Goal: Task Accomplishment & Management: Complete application form

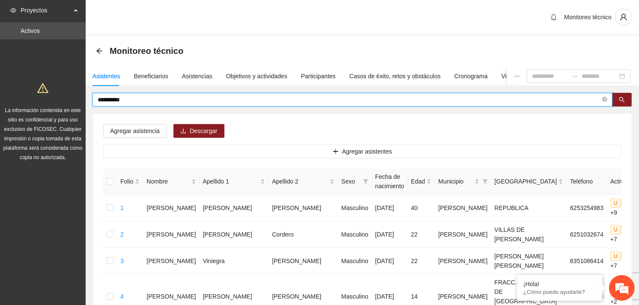
drag, startPoint x: 138, startPoint y: 100, endPoint x: 84, endPoint y: 105, distance: 54.2
type input "**********"
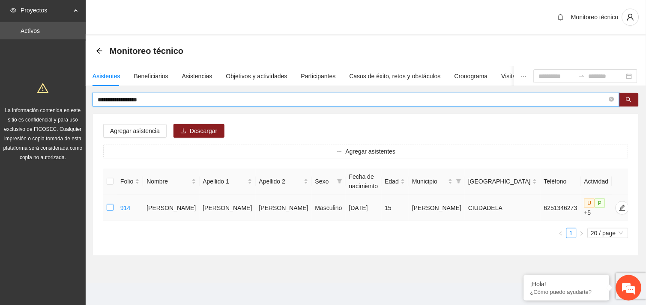
click at [109, 209] on label at bounding box center [110, 208] width 7 height 9
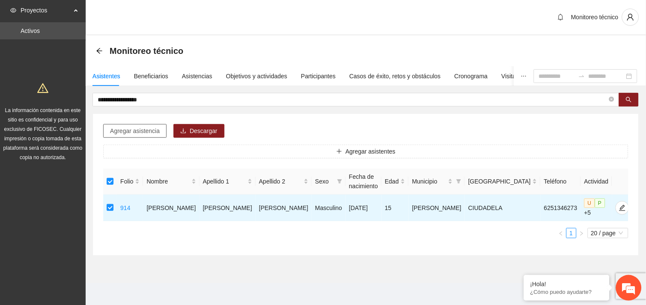
click at [141, 134] on span "Agregar asistencia" at bounding box center [135, 130] width 50 height 9
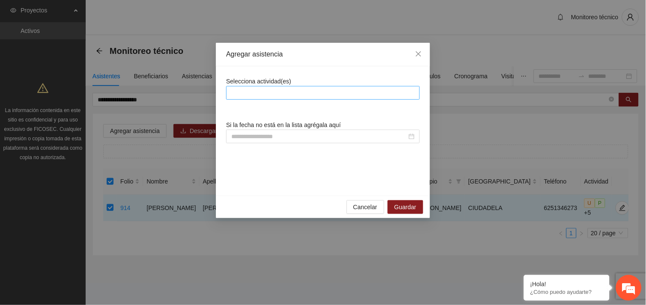
click at [267, 93] on div at bounding box center [322, 93] width 189 height 10
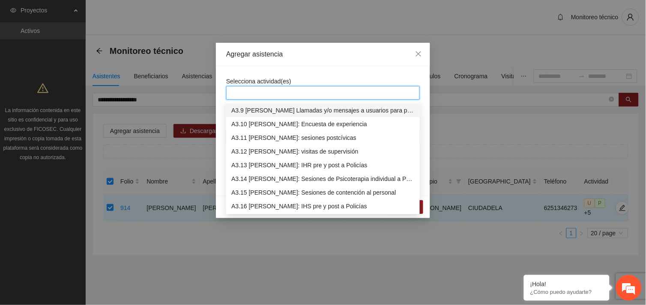
scroll to position [521, 0]
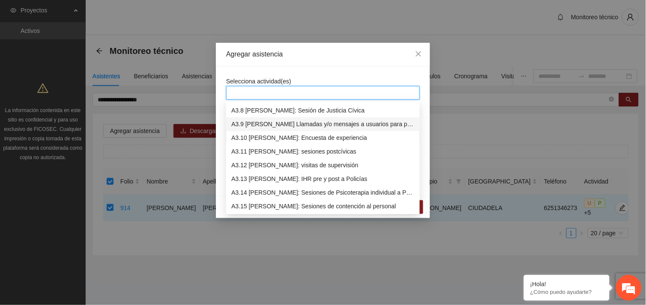
click at [279, 121] on div "A3.9 [PERSON_NAME] Llamadas y/o mensajes a usuarios para programación, seguimie…" at bounding box center [322, 124] width 183 height 9
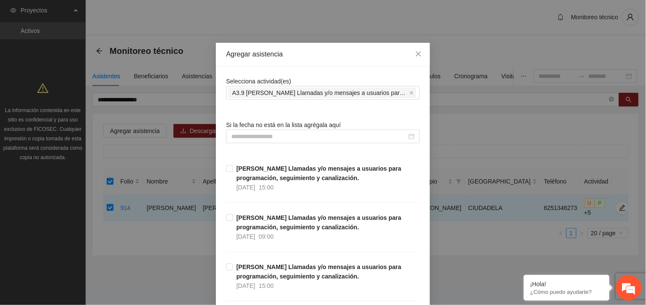
click at [299, 79] on div "Selecciona actividad(es) A3.9 [PERSON_NAME] Llamadas y/o mensajes a usuarios pa…" at bounding box center [323, 88] width 194 height 23
click at [276, 132] on input at bounding box center [319, 136] width 176 height 9
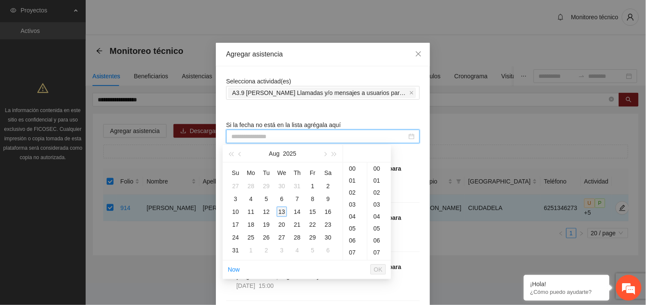
click at [282, 210] on div "13" at bounding box center [282, 212] width 10 height 10
click at [354, 173] on div "09" at bounding box center [355, 176] width 24 height 12
click at [375, 224] on div "56" at bounding box center [380, 226] width 24 height 12
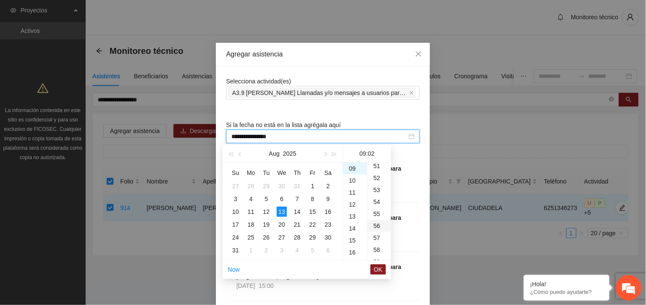
type input "**********"
click at [379, 271] on span "OK" at bounding box center [378, 269] width 9 height 9
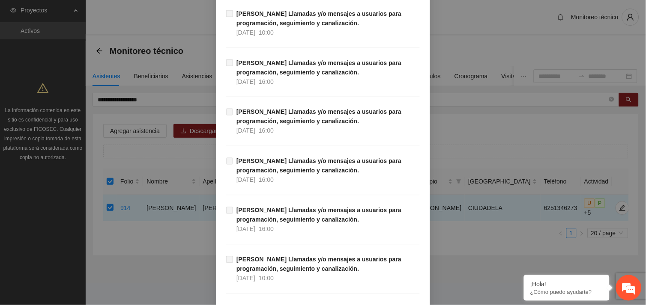
scroll to position [8745, 0]
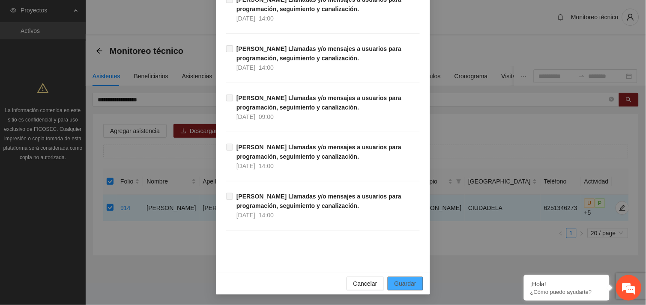
click at [405, 287] on span "Guardar" at bounding box center [406, 283] width 22 height 9
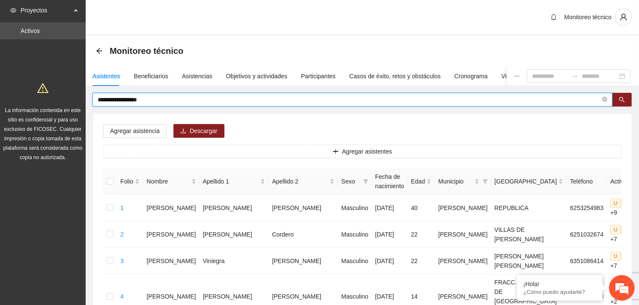
drag, startPoint x: 165, startPoint y: 100, endPoint x: 92, endPoint y: 103, distance: 72.9
type input "**********"
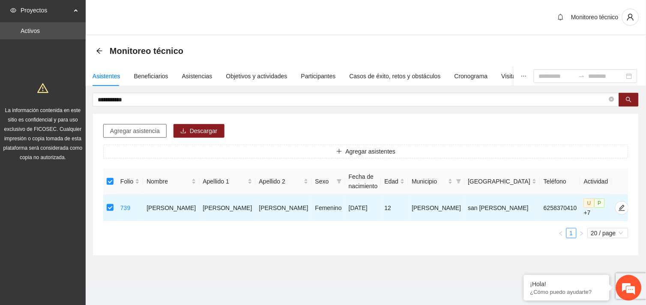
click at [148, 133] on span "Agregar asistencia" at bounding box center [135, 130] width 50 height 9
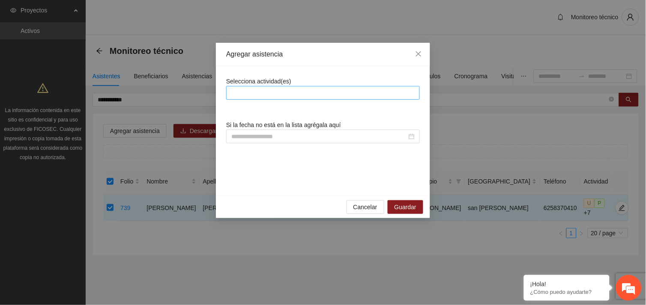
click at [254, 95] on div at bounding box center [322, 93] width 189 height 10
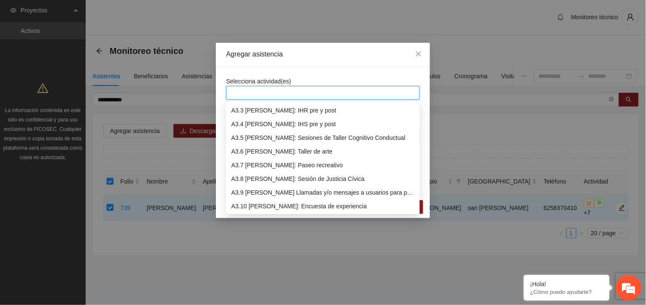
scroll to position [466, 0]
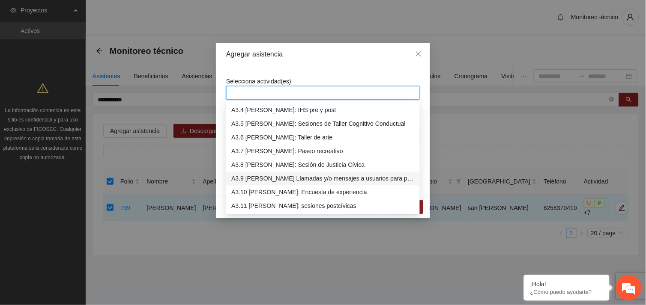
click at [266, 181] on div "A3.9 [PERSON_NAME] Llamadas y/o mensajes a usuarios para programación, seguimie…" at bounding box center [322, 178] width 183 height 9
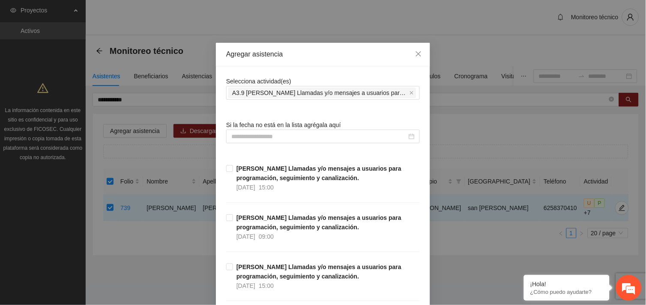
click at [271, 140] on input at bounding box center [319, 136] width 176 height 9
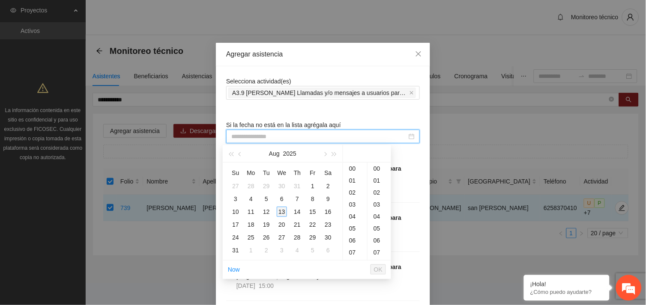
click at [280, 209] on div "13" at bounding box center [282, 212] width 10 height 10
click at [353, 182] on div "10" at bounding box center [355, 188] width 24 height 12
click at [352, 174] on div "09" at bounding box center [355, 176] width 24 height 12
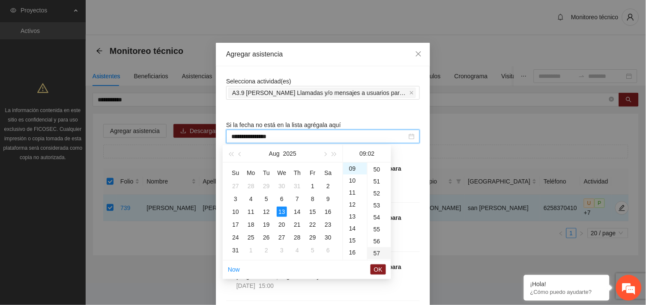
click at [376, 251] on div "57" at bounding box center [380, 254] width 24 height 12
type input "**********"
click at [376, 266] on span "OK" at bounding box center [378, 269] width 9 height 9
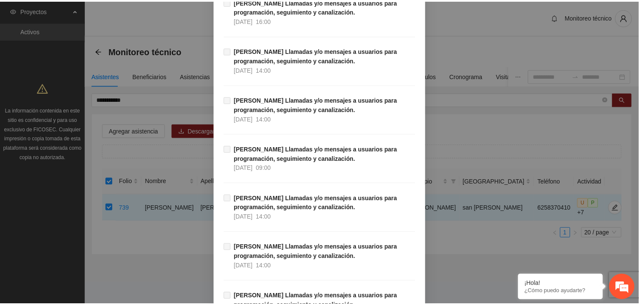
scroll to position [8745, 0]
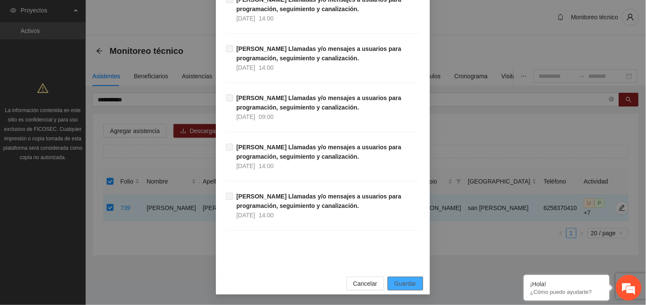
click at [404, 289] on span "Guardar" at bounding box center [406, 283] width 22 height 9
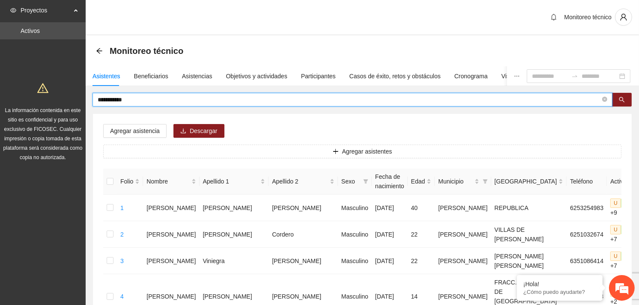
drag, startPoint x: 136, startPoint y: 100, endPoint x: 60, endPoint y: 106, distance: 76.5
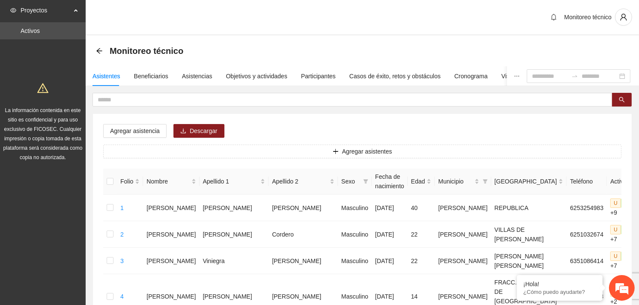
click at [60, 106] on div "La información contenida en este sitio es confidencial y para uso exclusivo de …" at bounding box center [43, 119] width 82 height 85
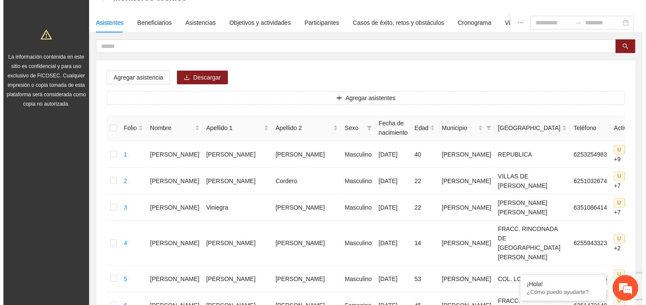
scroll to position [0, 0]
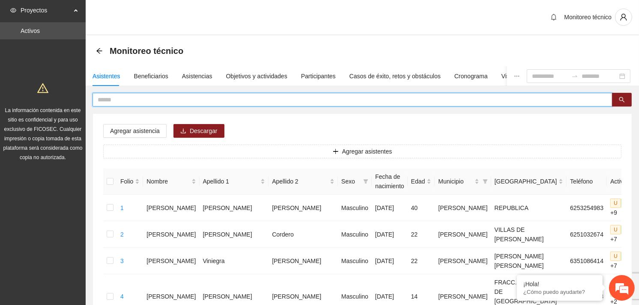
click at [160, 103] on input "text" at bounding box center [349, 99] width 503 height 9
type input "**********"
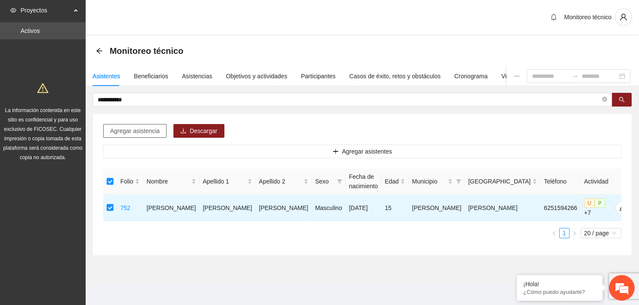
click at [147, 132] on span "Agregar asistencia" at bounding box center [135, 130] width 50 height 9
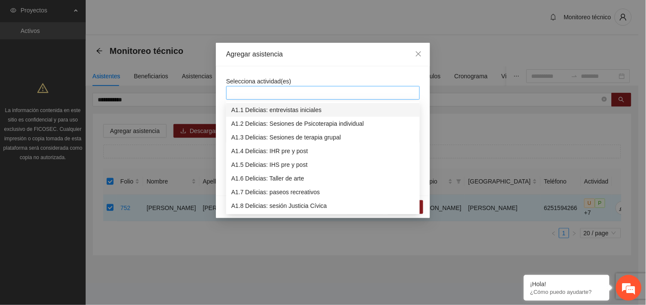
click at [264, 97] on div at bounding box center [322, 93] width 189 height 10
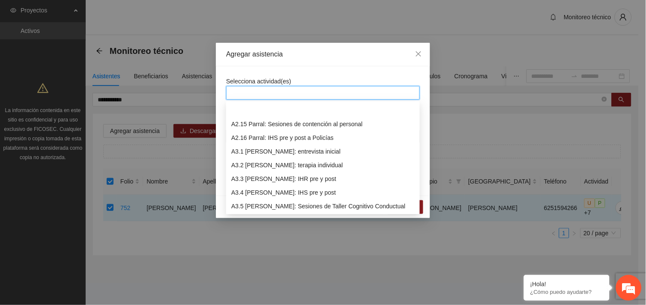
scroll to position [439, 0]
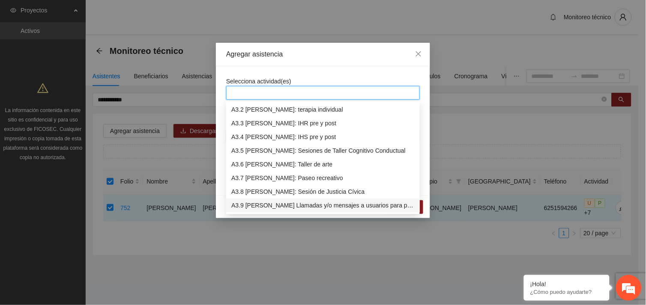
click at [292, 209] on div "A3.9 [PERSON_NAME] Llamadas y/o mensajes a usuarios para programación, seguimie…" at bounding box center [322, 205] width 183 height 9
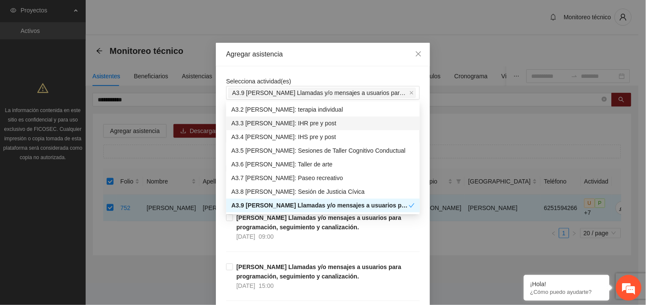
click at [337, 65] on div "Agregar asistencia" at bounding box center [323, 55] width 214 height 24
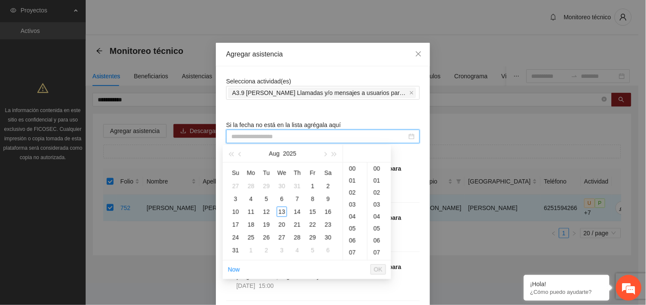
click at [290, 136] on input at bounding box center [319, 136] width 176 height 9
click at [281, 212] on div "13" at bounding box center [282, 212] width 10 height 10
click at [353, 176] on div "09" at bounding box center [355, 176] width 24 height 12
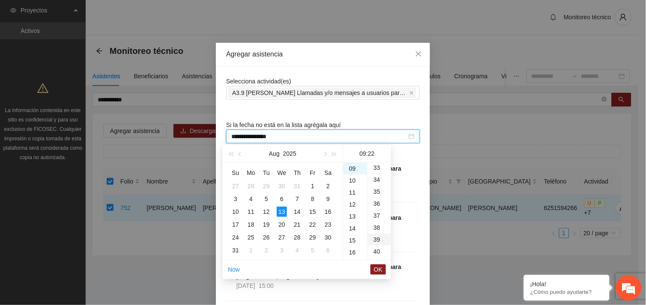
click at [377, 241] on div "39" at bounding box center [380, 240] width 24 height 12
type input "**********"
click at [377, 270] on span "OK" at bounding box center [378, 269] width 9 height 9
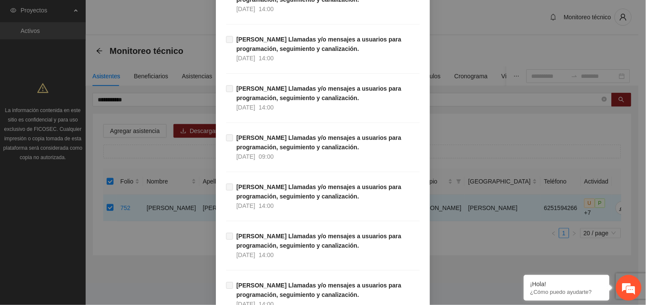
scroll to position [8745, 0]
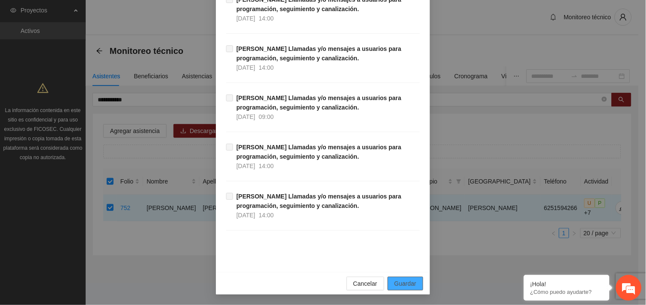
click at [404, 281] on span "Guardar" at bounding box center [406, 283] width 22 height 9
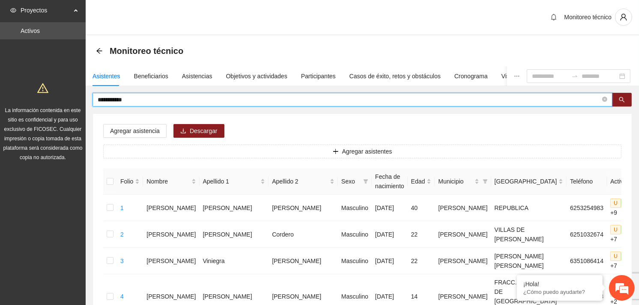
drag, startPoint x: 135, startPoint y: 98, endPoint x: 89, endPoint y: 99, distance: 46.3
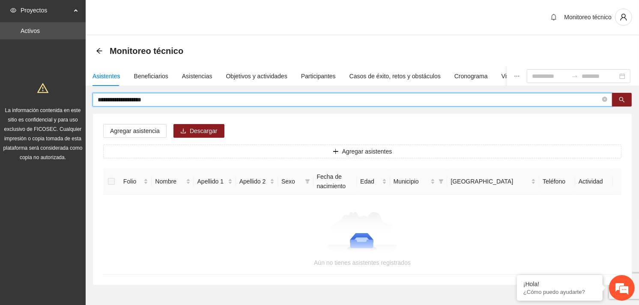
click at [151, 100] on input "**********" at bounding box center [349, 99] width 503 height 9
type input "**********"
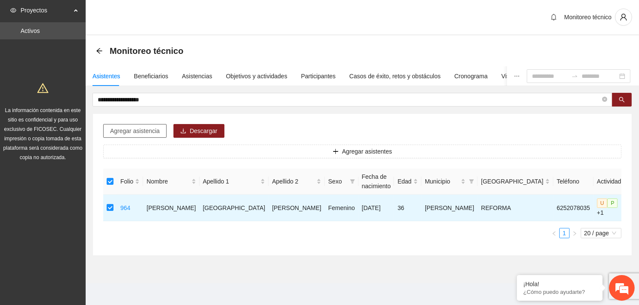
click at [133, 129] on span "Agregar asistencia" at bounding box center [135, 130] width 50 height 9
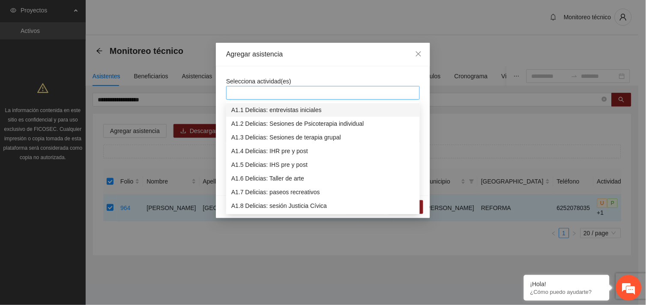
click at [271, 94] on div at bounding box center [322, 93] width 189 height 10
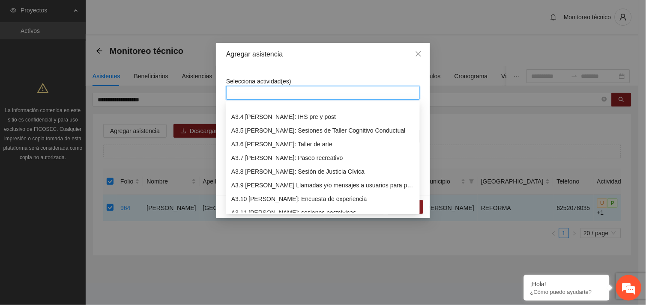
scroll to position [480, 0]
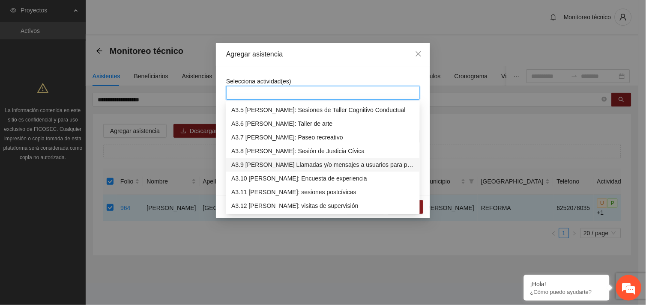
click at [275, 163] on div "A3.9 [PERSON_NAME] Llamadas y/o mensajes a usuarios para programación, seguimie…" at bounding box center [322, 164] width 183 height 9
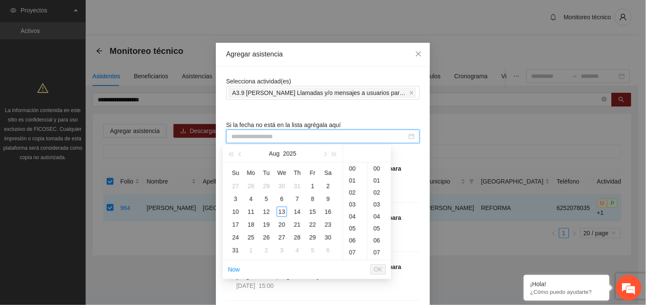
click at [273, 138] on input at bounding box center [319, 136] width 176 height 9
click at [283, 210] on div "13" at bounding box center [282, 212] width 10 height 10
click at [375, 183] on div "33" at bounding box center [380, 183] width 24 height 12
type input "**********"
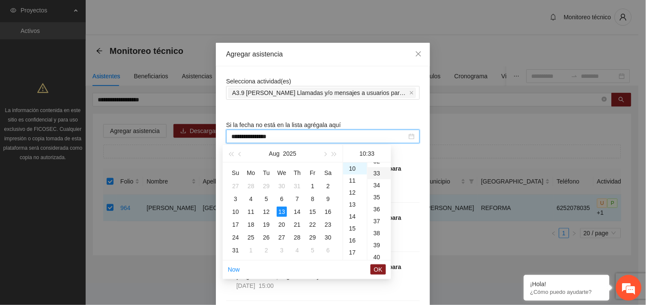
scroll to position [396, 0]
click at [380, 268] on span "OK" at bounding box center [378, 269] width 9 height 9
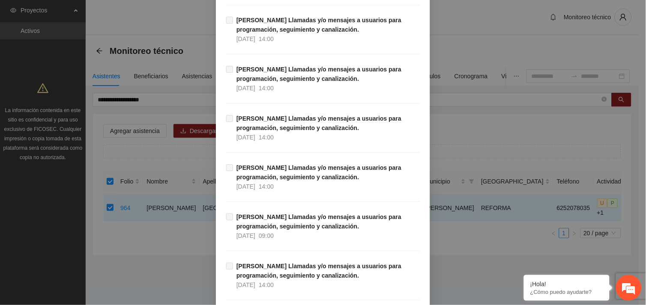
scroll to position [8745, 0]
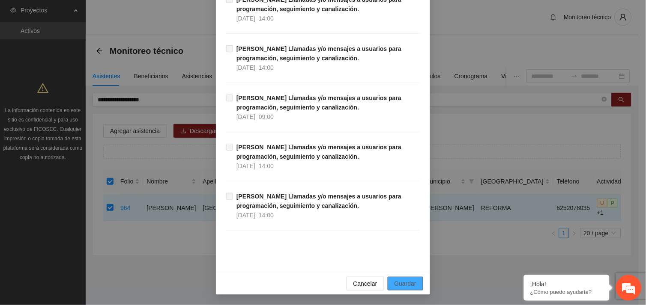
click at [406, 283] on span "Guardar" at bounding box center [406, 283] width 22 height 9
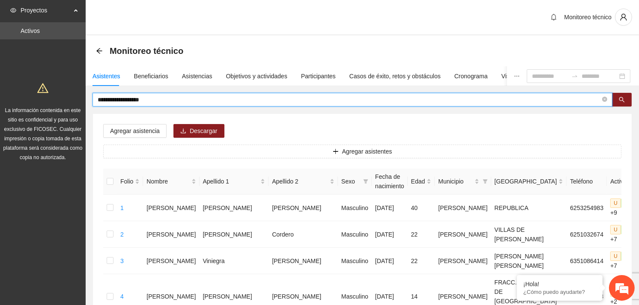
drag, startPoint x: 164, startPoint y: 103, endPoint x: 85, endPoint y: 103, distance: 79.3
type input "**********"
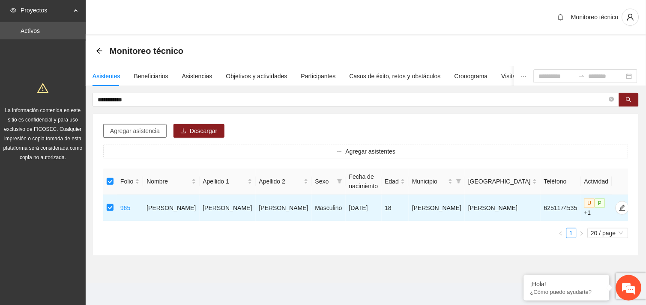
click at [154, 126] on button "Agregar asistencia" at bounding box center [134, 131] width 63 height 14
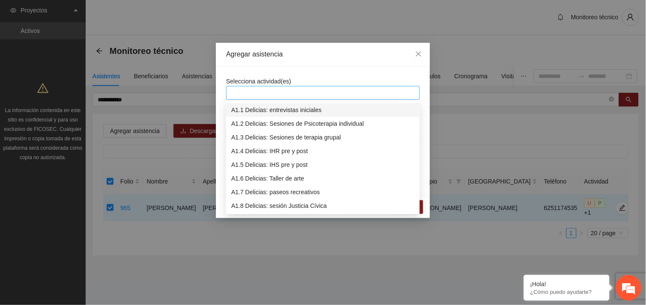
click at [270, 88] on div at bounding box center [322, 93] width 189 height 10
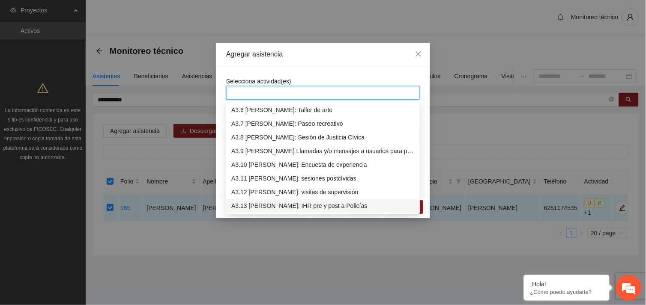
scroll to position [494, 0]
click at [282, 153] on div "A3.9 [PERSON_NAME] Llamadas y/o mensajes a usuarios para programación, seguimie…" at bounding box center [322, 151] width 183 height 9
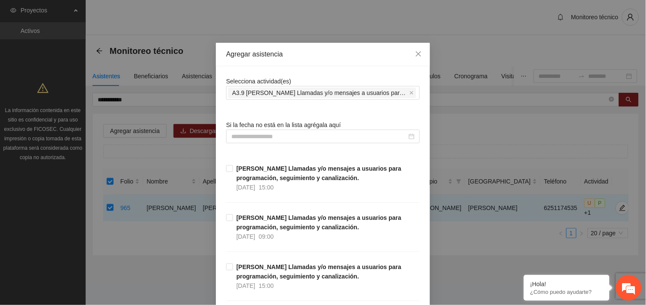
click at [316, 80] on div "Selecciona actividad(es) A3.9 [PERSON_NAME] Llamadas y/o mensajes a usuarios pa…" at bounding box center [323, 88] width 194 height 23
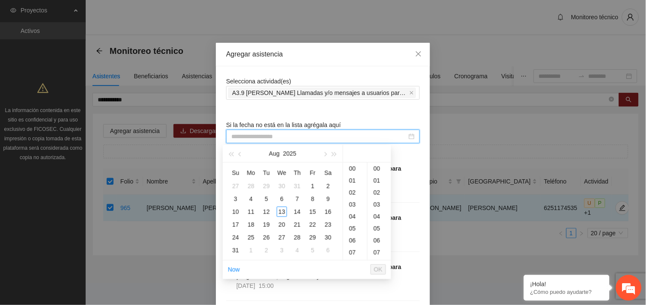
click at [276, 136] on input at bounding box center [319, 136] width 176 height 9
click at [280, 211] on div "13" at bounding box center [282, 212] width 10 height 10
click at [379, 176] on div "41" at bounding box center [380, 178] width 24 height 12
type input "**********"
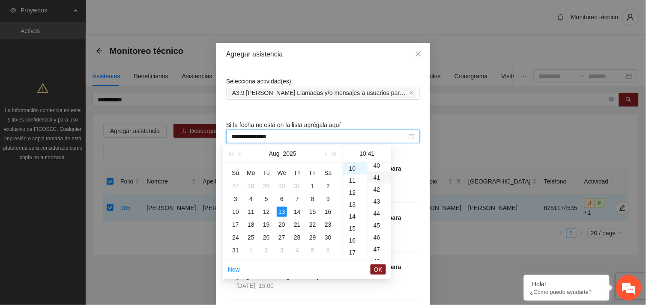
scroll to position [491, 0]
click at [378, 273] on span "OK" at bounding box center [378, 269] width 9 height 9
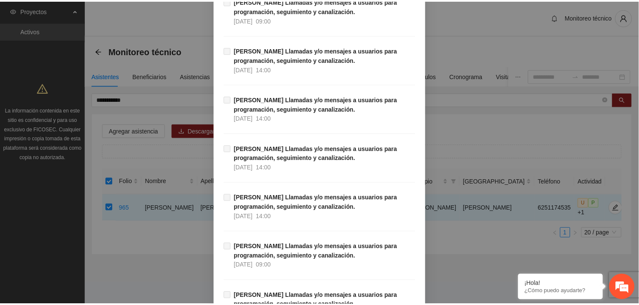
scroll to position [8745, 0]
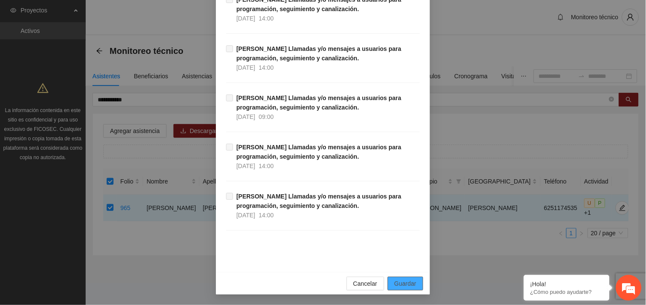
click at [404, 285] on span "Guardar" at bounding box center [406, 283] width 22 height 9
